Goal: Find specific page/section: Find specific page/section

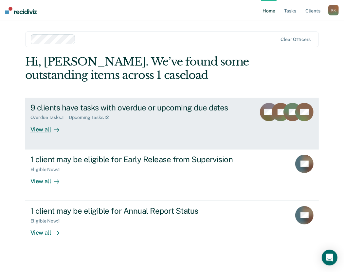
click at [42, 128] on div "View all" at bounding box center [48, 126] width 37 height 13
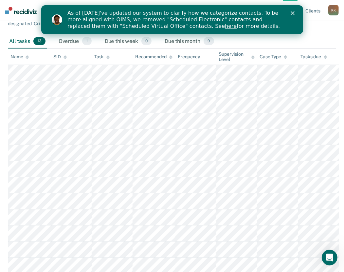
scroll to position [98, 0]
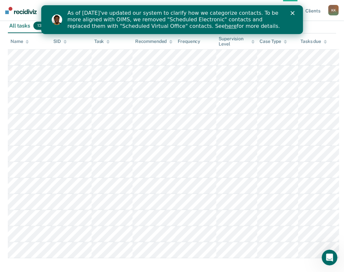
click at [293, 13] on icon "Close" at bounding box center [292, 13] width 4 height 4
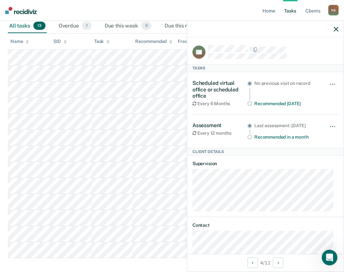
click at [336, 29] on icon "button" at bounding box center [336, 29] width 5 height 5
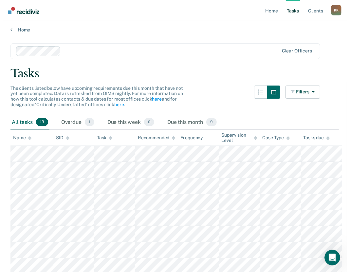
scroll to position [0, 0]
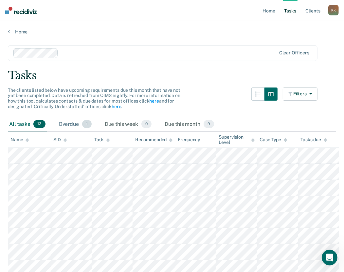
click at [83, 121] on span "1" at bounding box center [86, 124] width 9 height 9
